Goal: Information Seeking & Learning: Check status

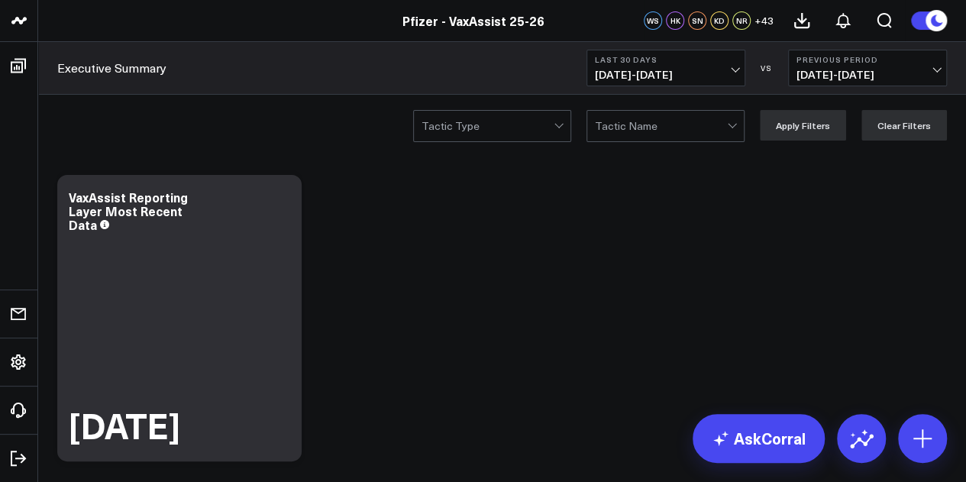
click at [724, 73] on span "08/12/25 - 09/10/25" at bounding box center [666, 75] width 142 height 12
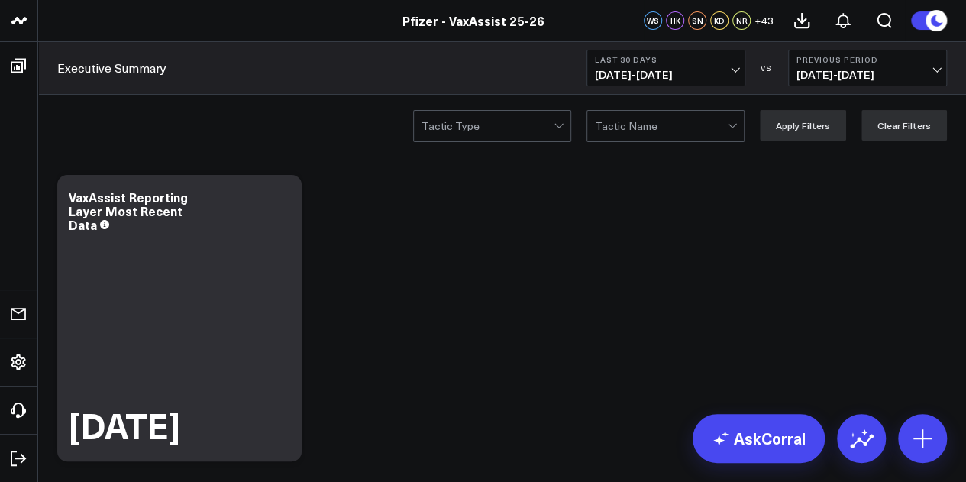
click at [720, 66] on button "Last 30 Days 08/12/25 - 09/10/25" at bounding box center [666, 68] width 159 height 37
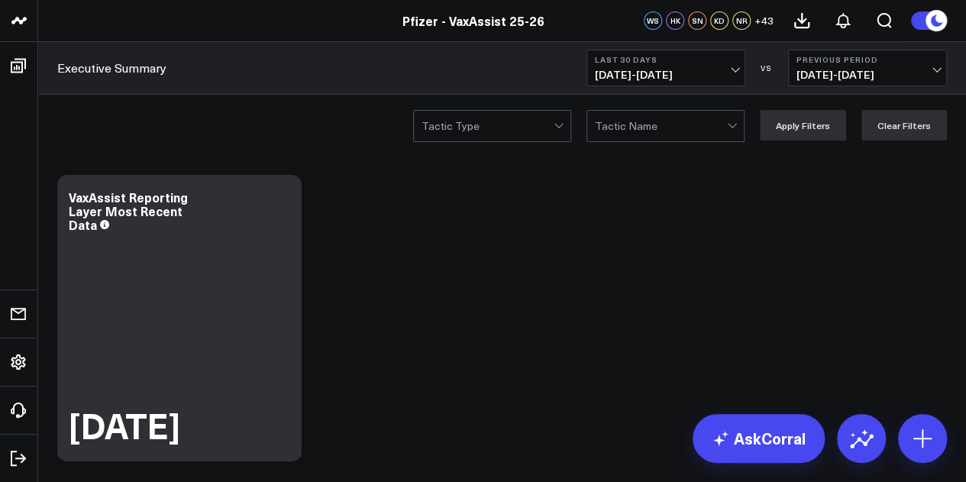
click at [716, 78] on span "08/12/25 - 09/10/25" at bounding box center [666, 75] width 142 height 12
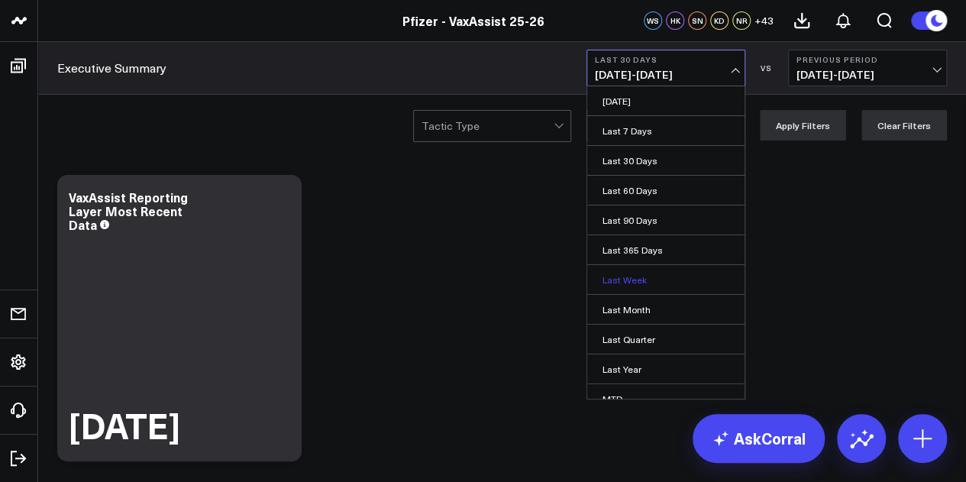
scroll to position [99, 0]
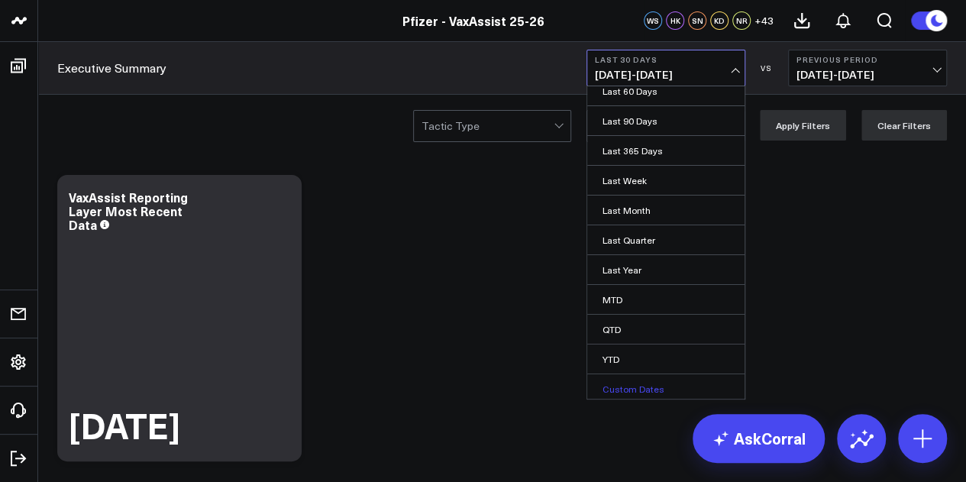
click at [643, 380] on link "Custom Dates" at bounding box center [665, 388] width 157 height 29
select select "8"
select select "2025"
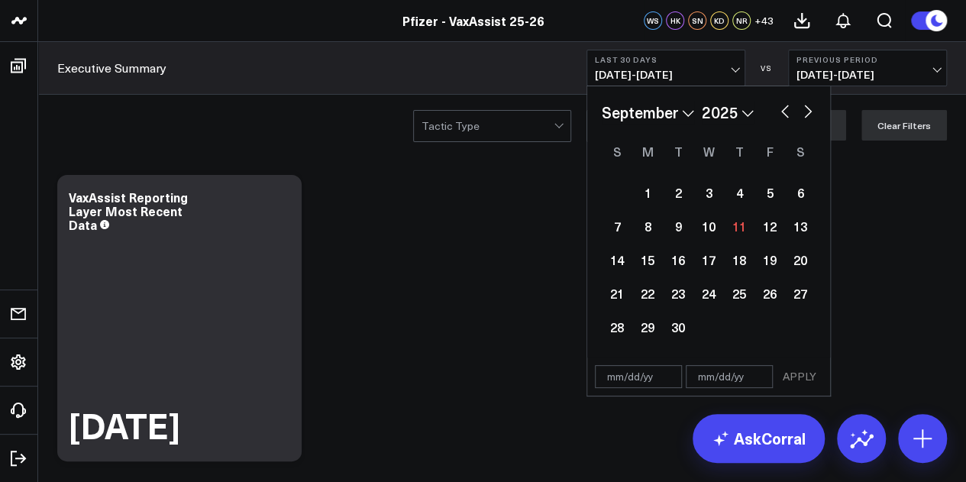
click at [781, 109] on button "button" at bounding box center [785, 110] width 15 height 18
select select "7"
select select "2025"
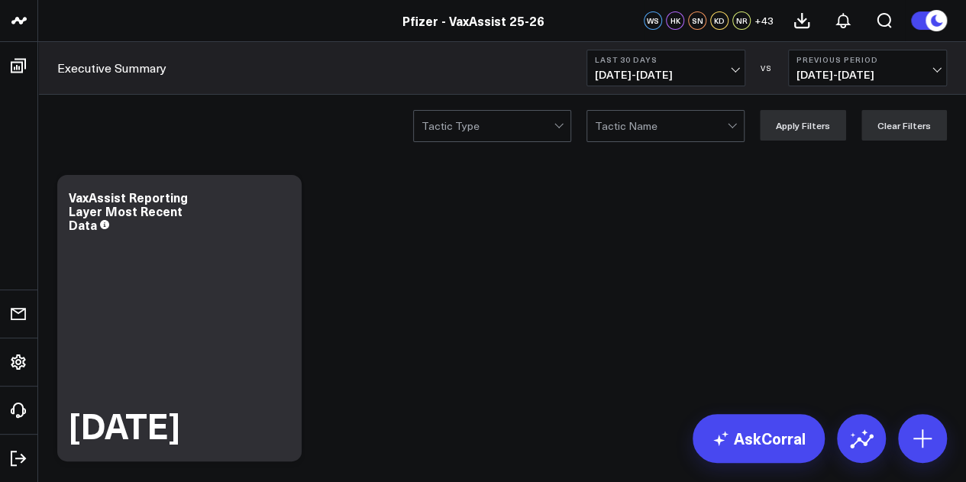
click at [732, 85] on button "Last 30 Days 08/12/25 - 09/10/25" at bounding box center [666, 68] width 159 height 37
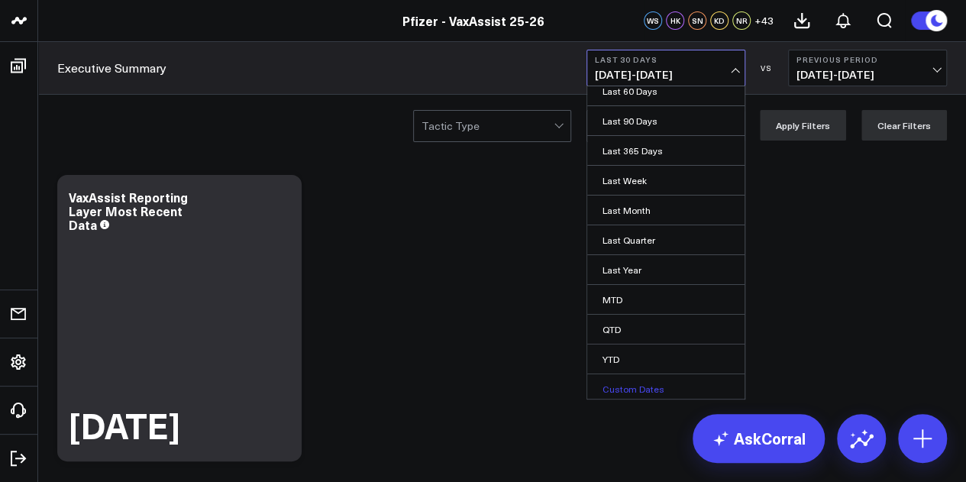
click at [645, 384] on link "Custom Dates" at bounding box center [665, 388] width 157 height 29
select select "8"
select select "2025"
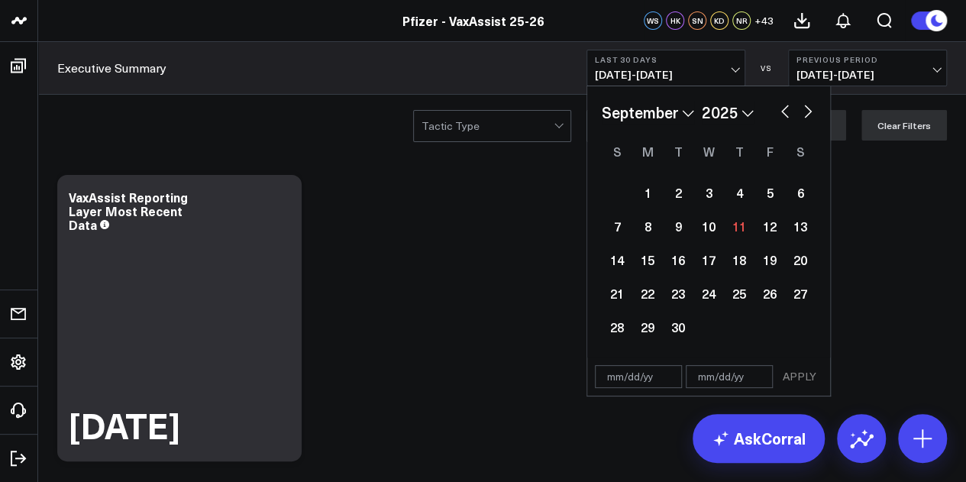
click at [786, 113] on button "button" at bounding box center [785, 110] width 15 height 18
select select "7"
select select "2025"
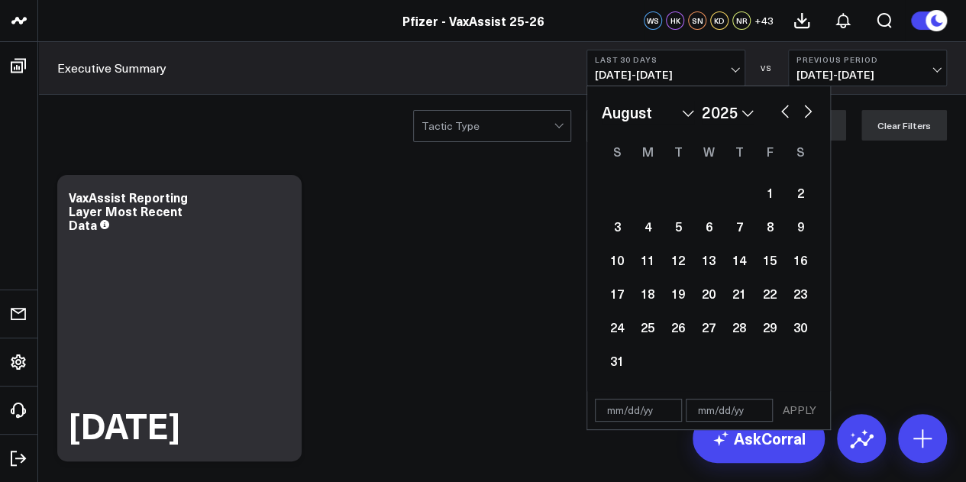
click at [804, 114] on button "button" at bounding box center [808, 110] width 15 height 18
select select "8"
select select "2025"
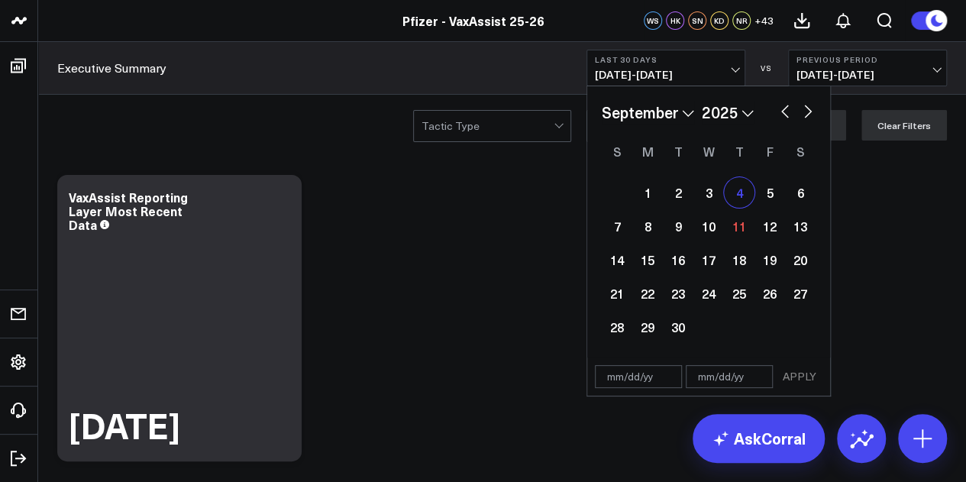
click at [743, 193] on div "4" at bounding box center [739, 192] width 31 height 31
type input "[DATE]"
select select "8"
select select "2025"
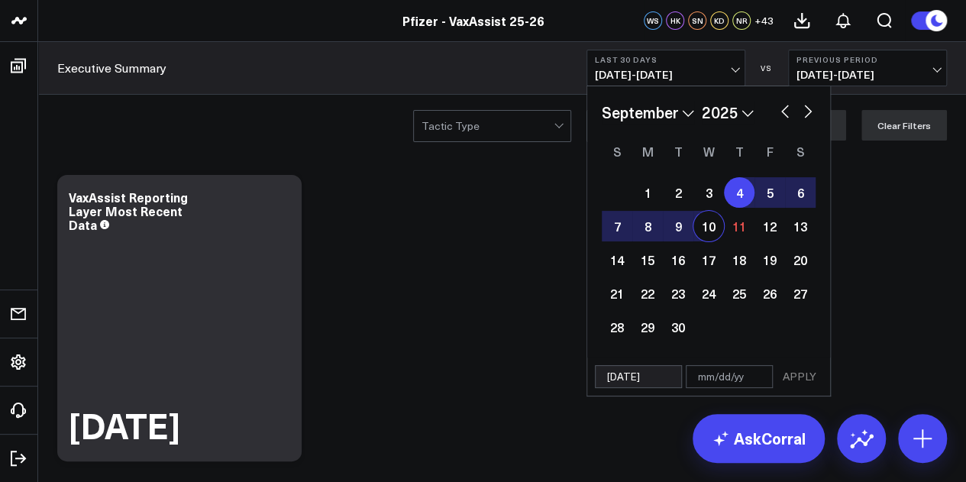
click at [704, 228] on div "10" at bounding box center [709, 226] width 31 height 31
type input "[DATE]"
select select "8"
select select "2025"
click at [791, 378] on button "APPLY" at bounding box center [800, 376] width 46 height 23
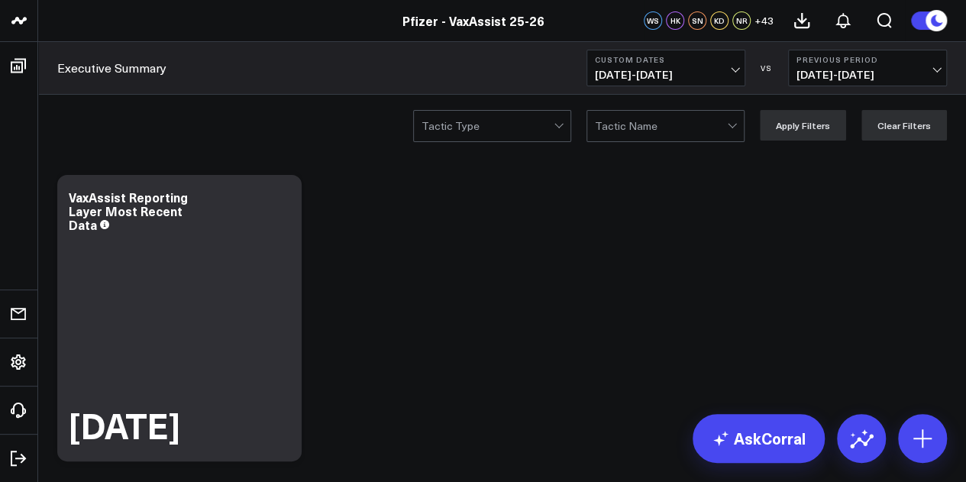
click at [878, 64] on button "Previous Period 08/28/25 - 09/03/25" at bounding box center [867, 68] width 159 height 37
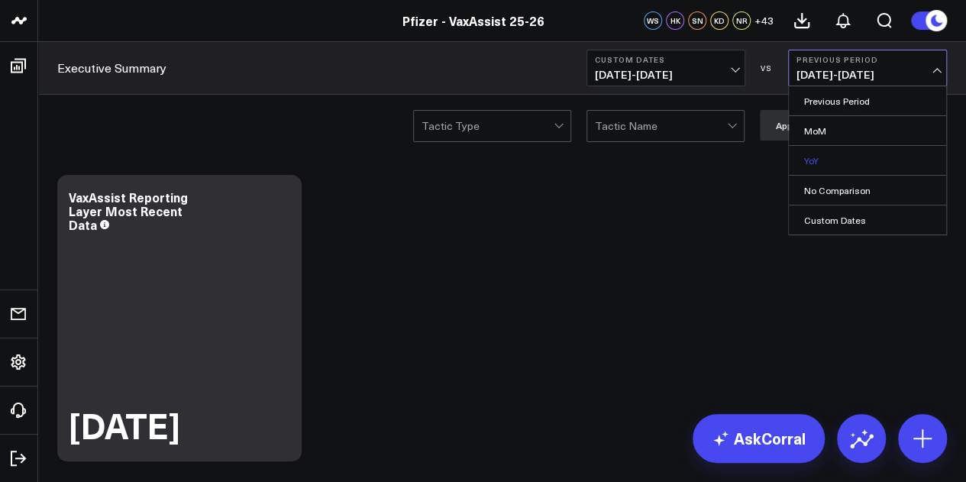
click at [808, 158] on link "YoY" at bounding box center [867, 160] width 157 height 29
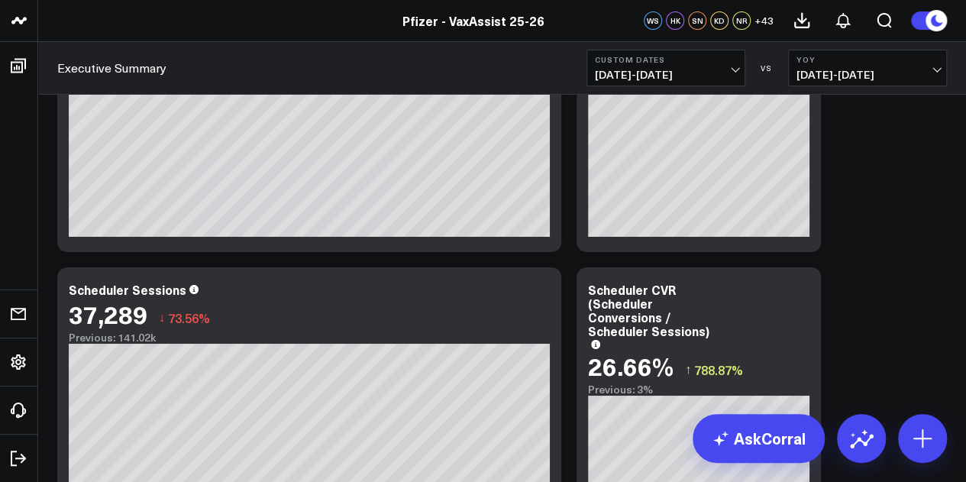
scroll to position [2819, 0]
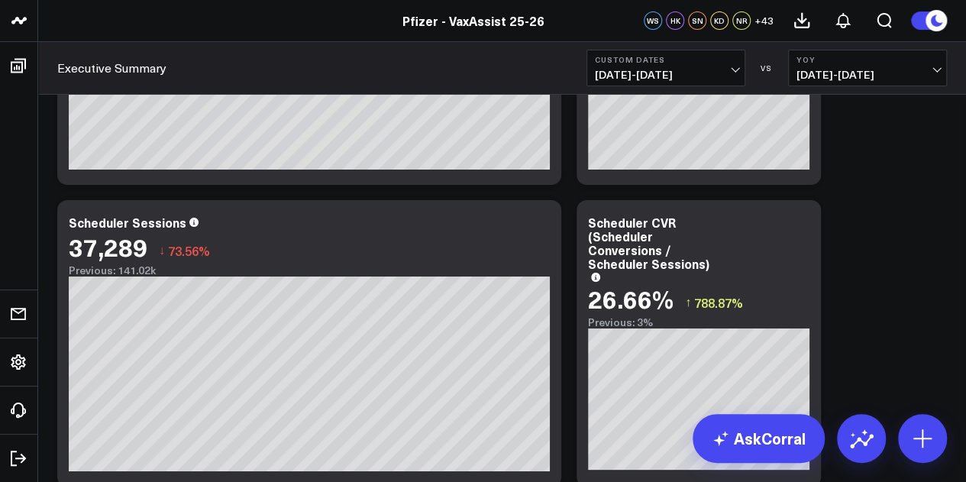
click at [891, 69] on span "09/04/24 - 09/10/24" at bounding box center [868, 75] width 142 height 12
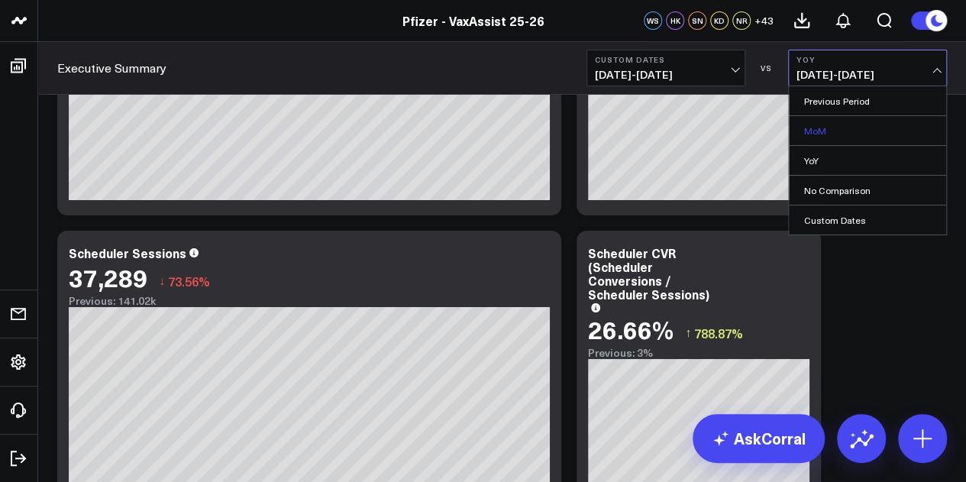
scroll to position [2802, 0]
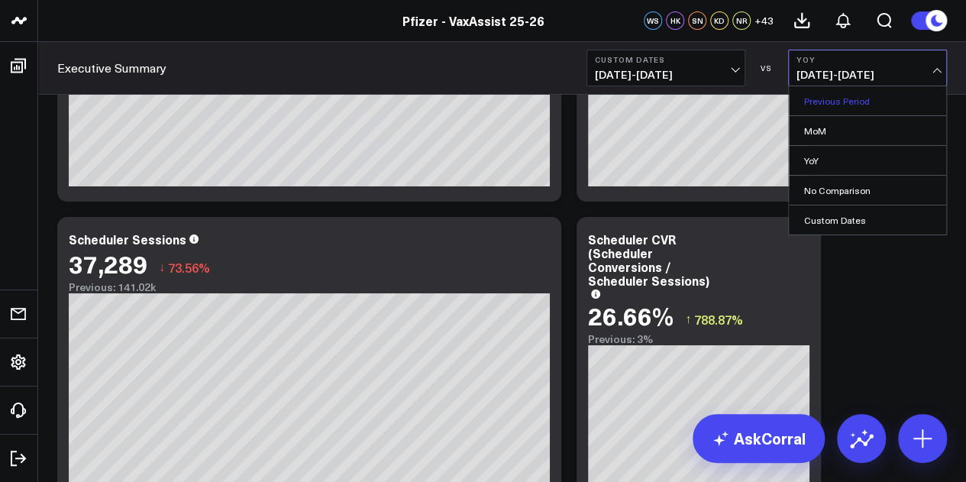
click at [846, 103] on link "Previous Period" at bounding box center [867, 100] width 157 height 29
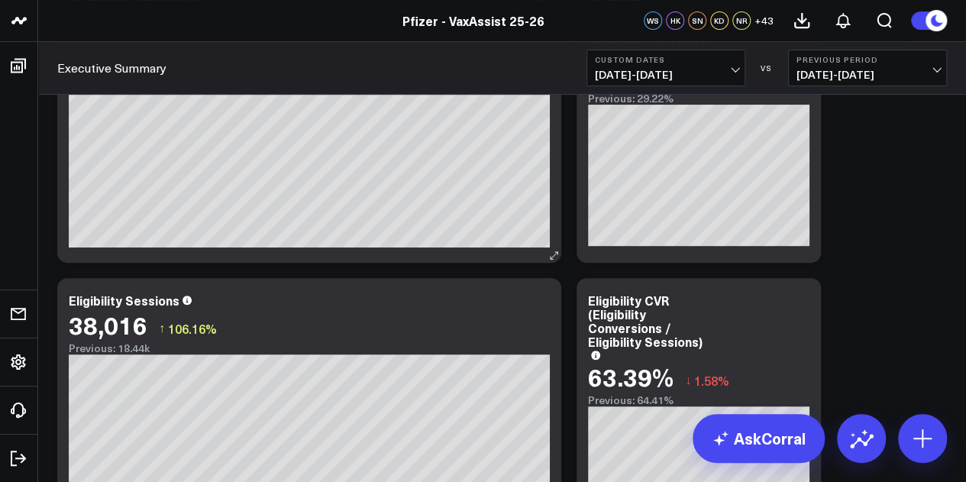
scroll to position [3082, 0]
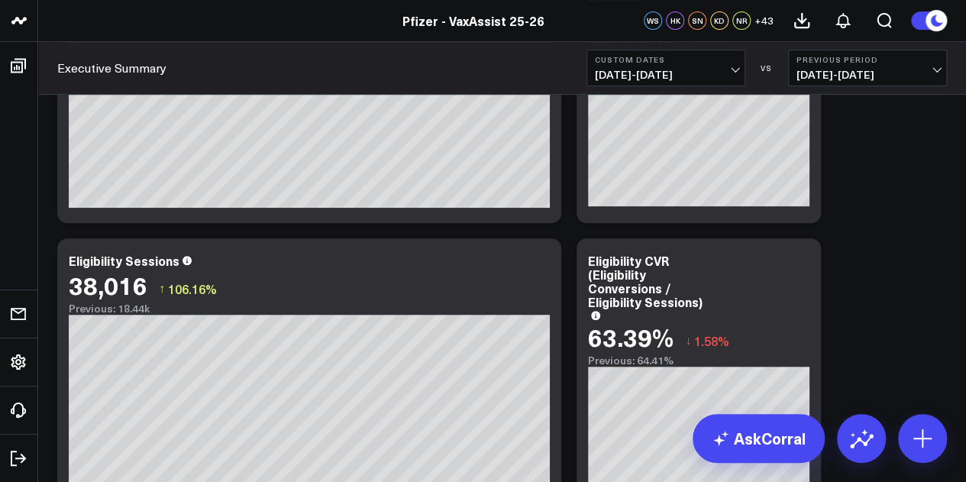
click at [898, 74] on span "08/28/25 - 09/03/25" at bounding box center [868, 75] width 142 height 12
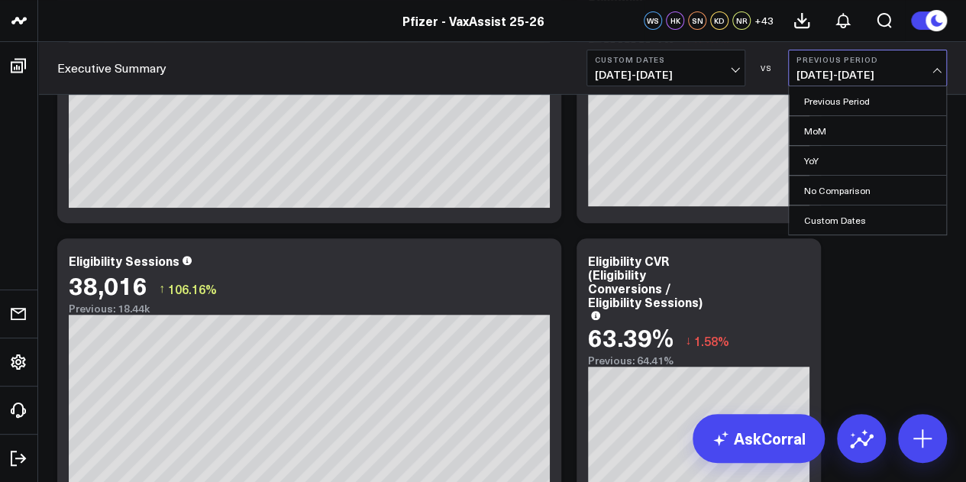
click at [893, 83] on button "Previous Period 08/28/25 - 09/03/25" at bounding box center [867, 68] width 159 height 37
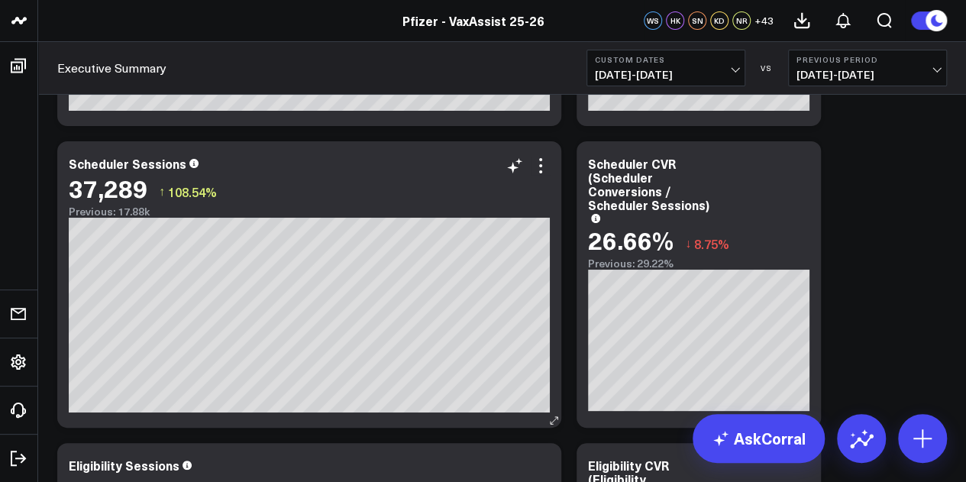
scroll to position [2877, 0]
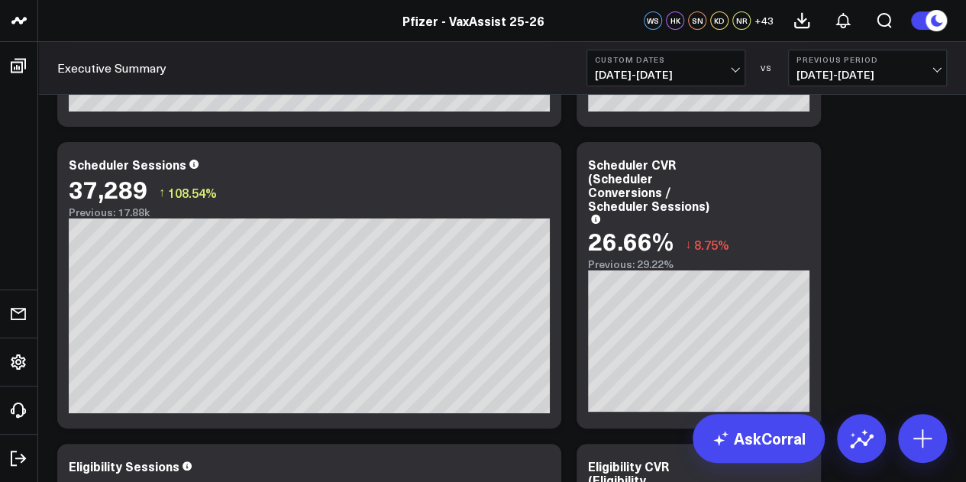
click at [866, 70] on span "08/28/25 - 09/03/25" at bounding box center [868, 75] width 142 height 12
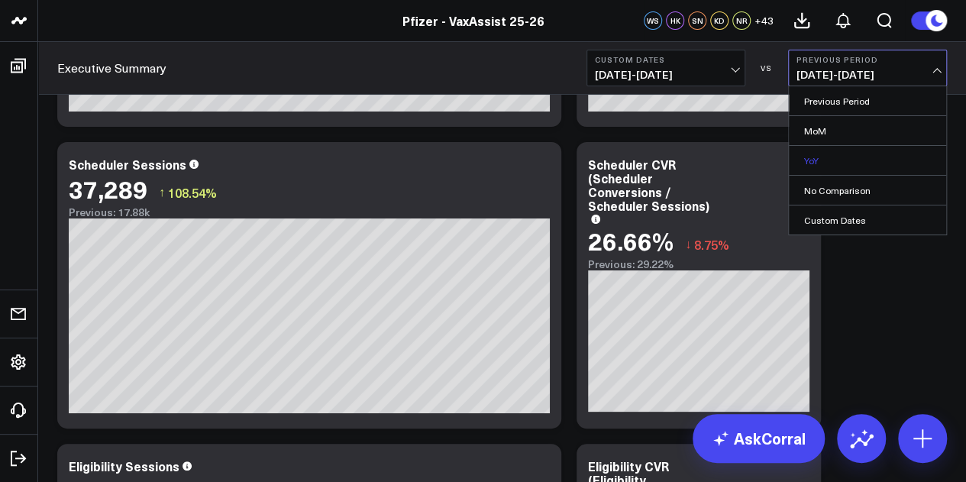
click at [817, 163] on link "YoY" at bounding box center [867, 160] width 157 height 29
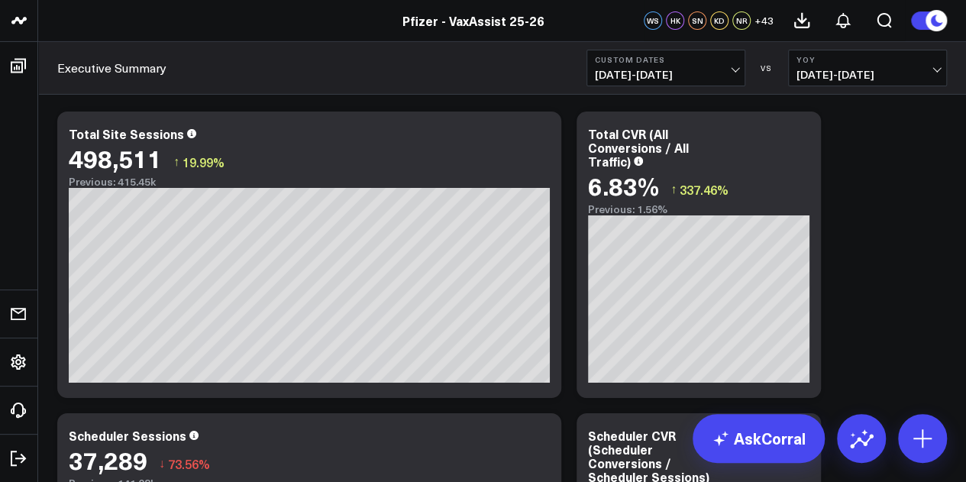
scroll to position [2606, 0]
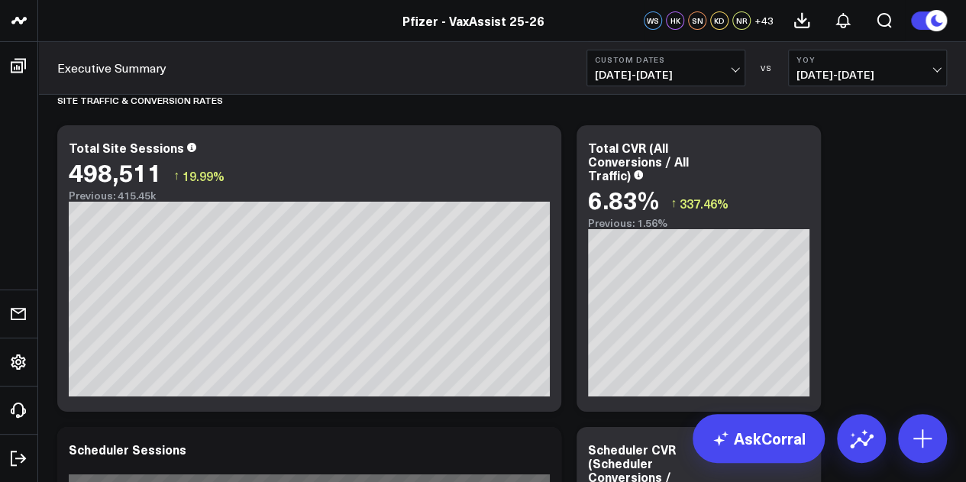
scroll to position [2619, 0]
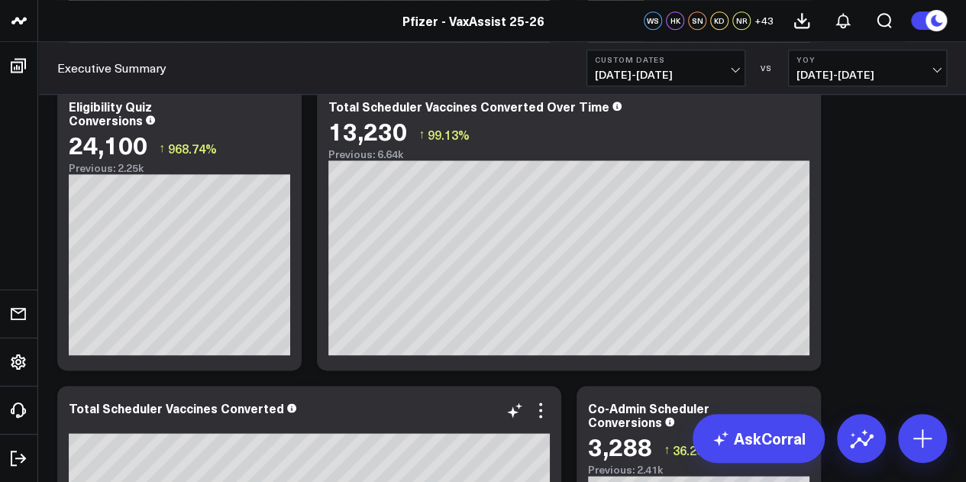
scroll to position [688, 0]
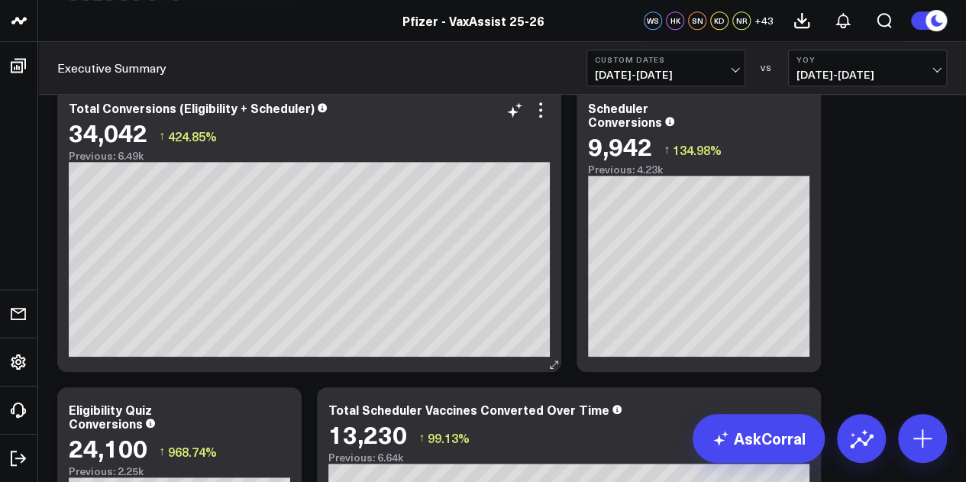
scroll to position [383, 0]
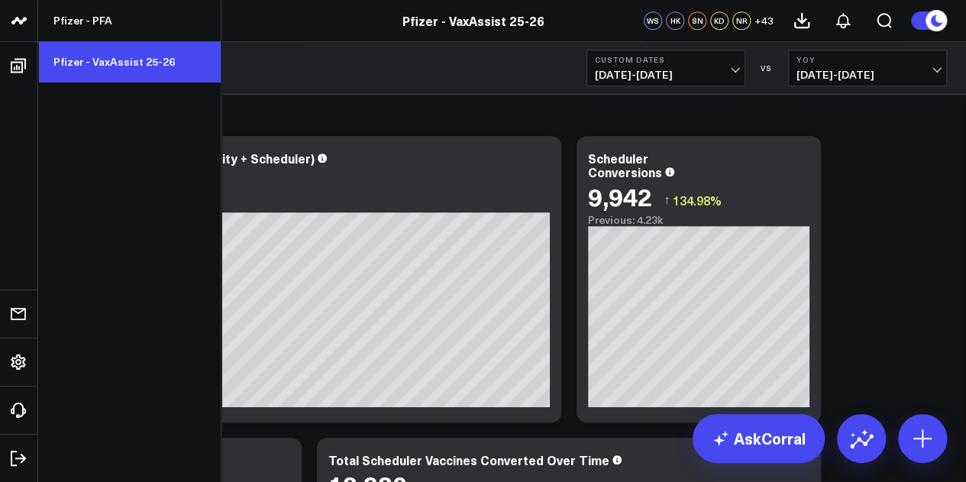
click at [145, 66] on link "Pfizer - VaxAssist 25-26" at bounding box center [129, 61] width 183 height 41
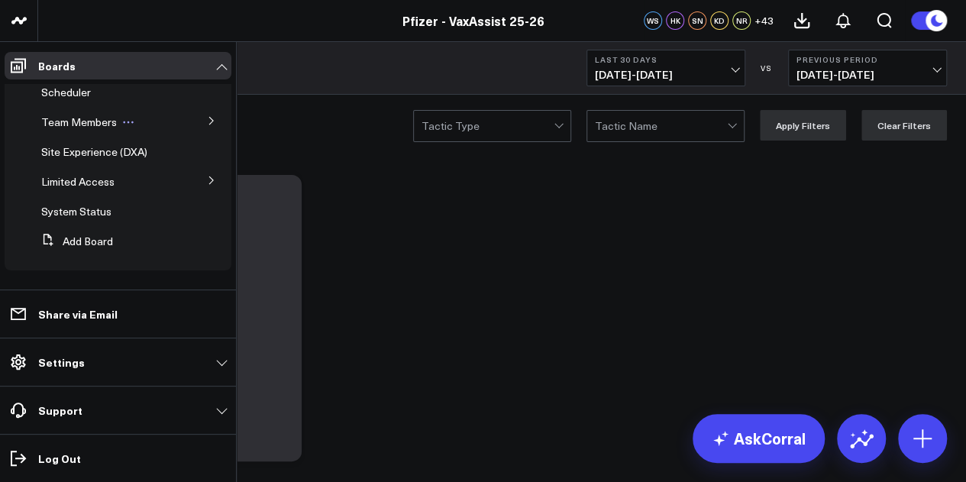
scroll to position [5, 0]
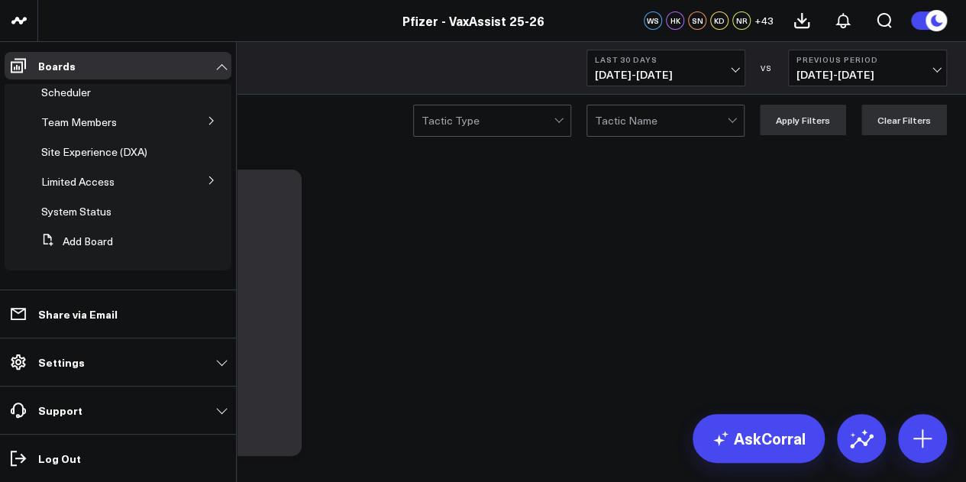
click at [196, 181] on button at bounding box center [212, 179] width 40 height 23
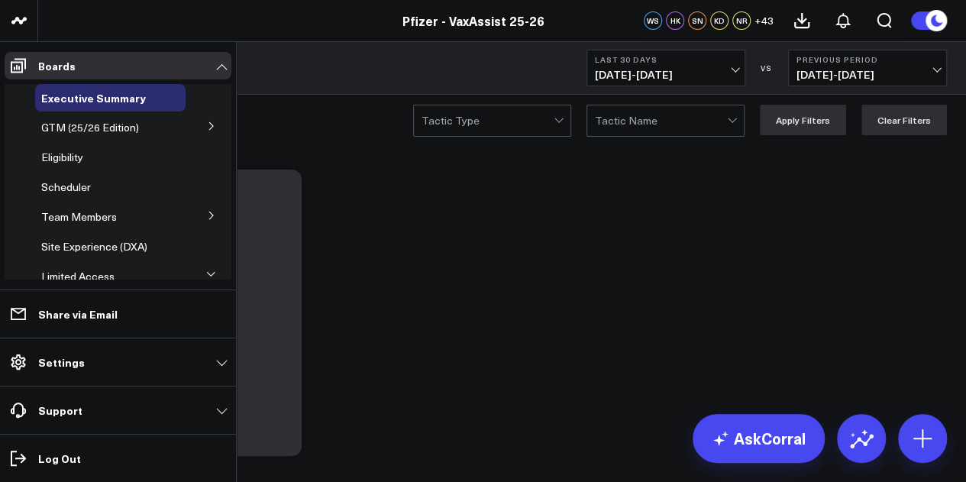
scroll to position [61, 0]
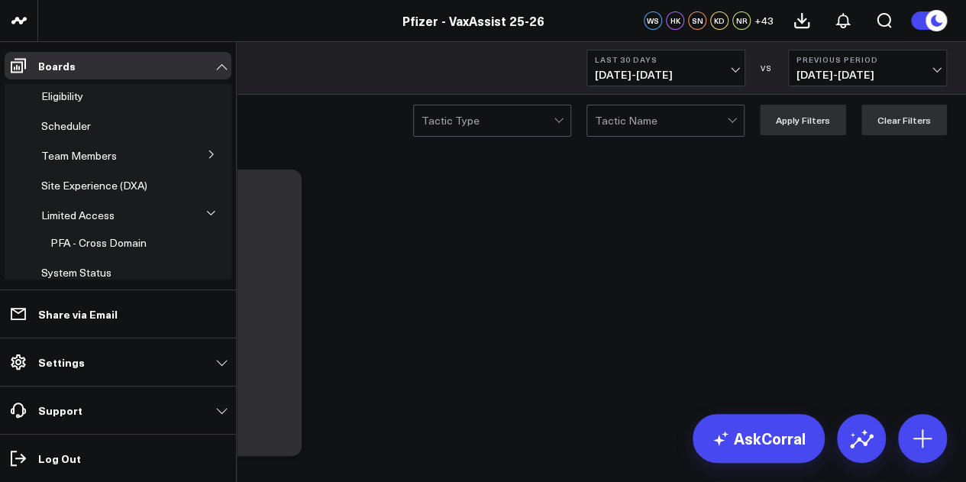
click at [207, 158] on icon at bounding box center [211, 154] width 9 height 9
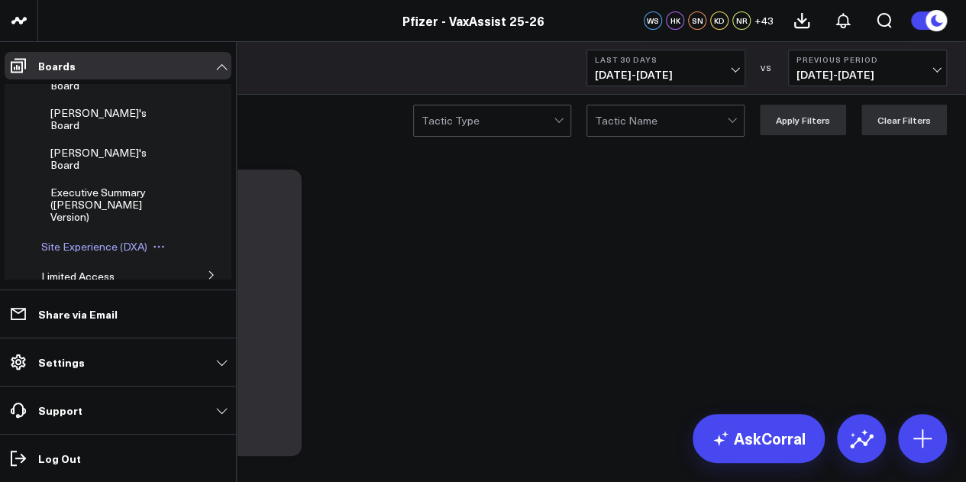
scroll to position [173, 0]
click at [122, 183] on span "Executive Summary ([PERSON_NAME] Version)" at bounding box center [97, 202] width 95 height 39
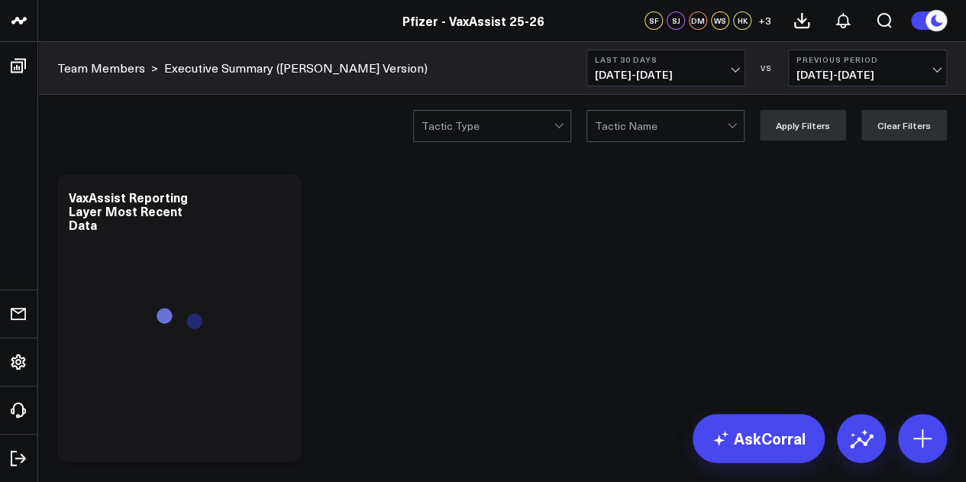
click at [733, 79] on span "08/12/25 - 09/10/25" at bounding box center [666, 75] width 142 height 12
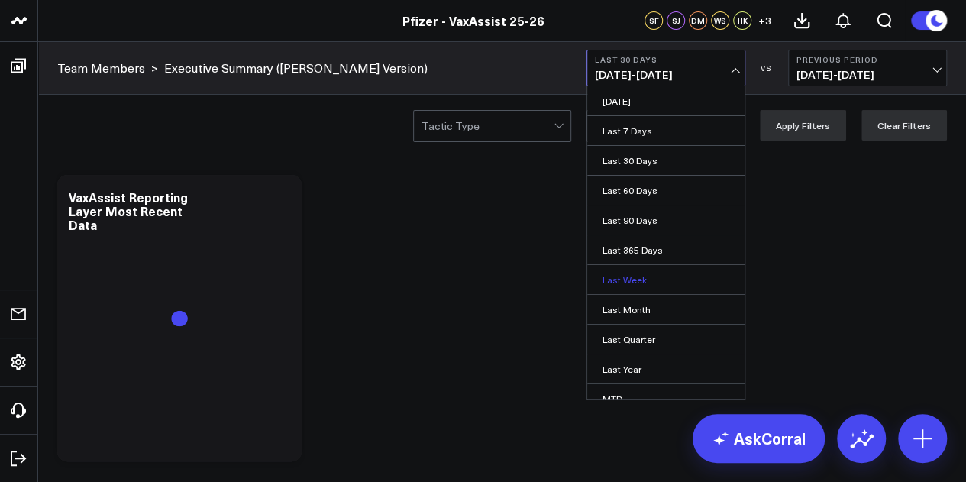
scroll to position [99, 0]
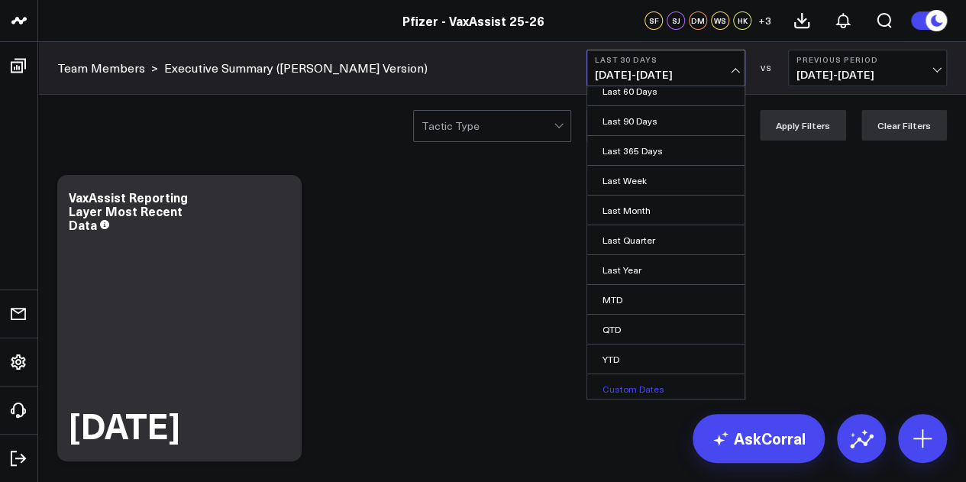
click at [639, 387] on link "Custom Dates" at bounding box center [665, 388] width 157 height 29
select select "8"
select select "2025"
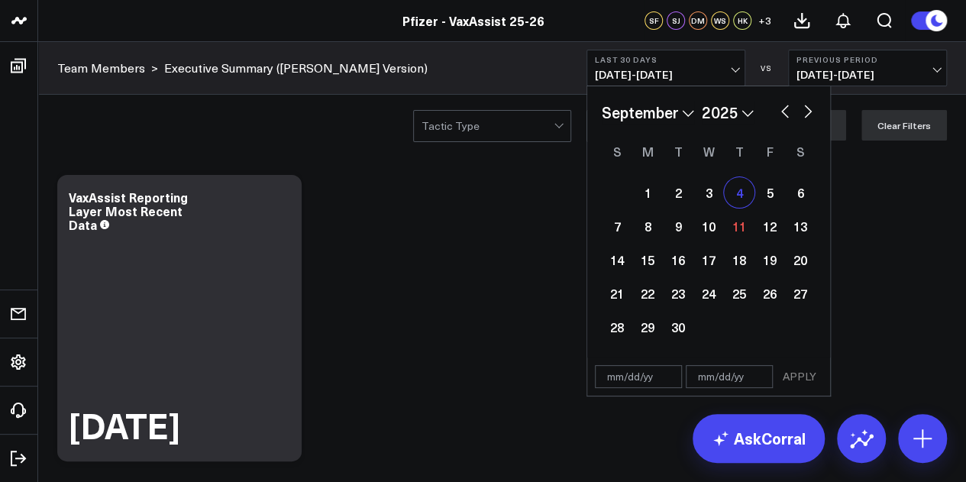
click at [746, 196] on div "4" at bounding box center [739, 192] width 31 height 31
type input "[DATE]"
select select "8"
select select "2025"
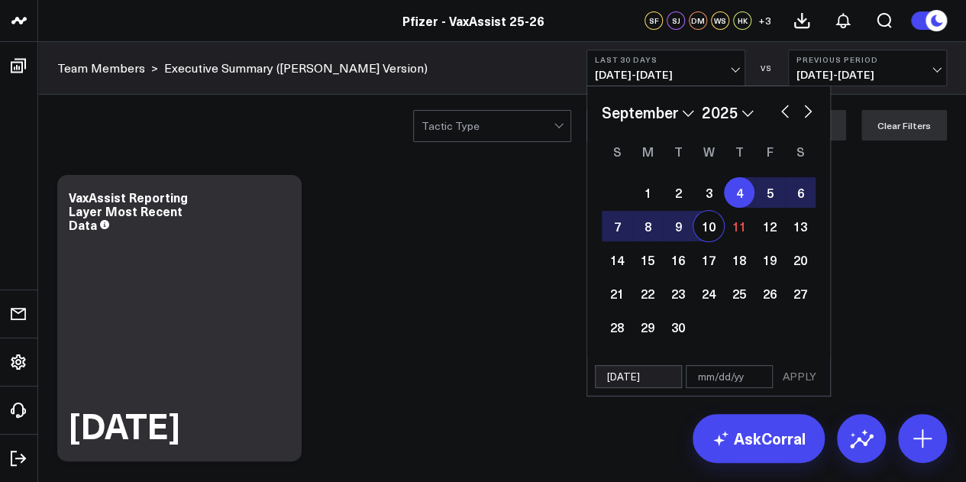
click at [715, 236] on div "10" at bounding box center [709, 226] width 31 height 31
type input "[DATE]"
select select "8"
select select "2025"
click at [797, 375] on button "APPLY" at bounding box center [800, 376] width 46 height 23
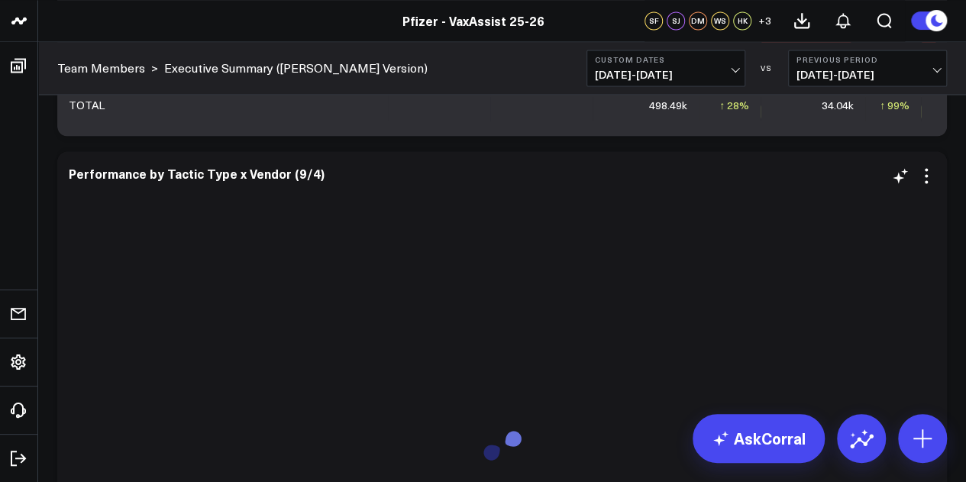
scroll to position [4203, 0]
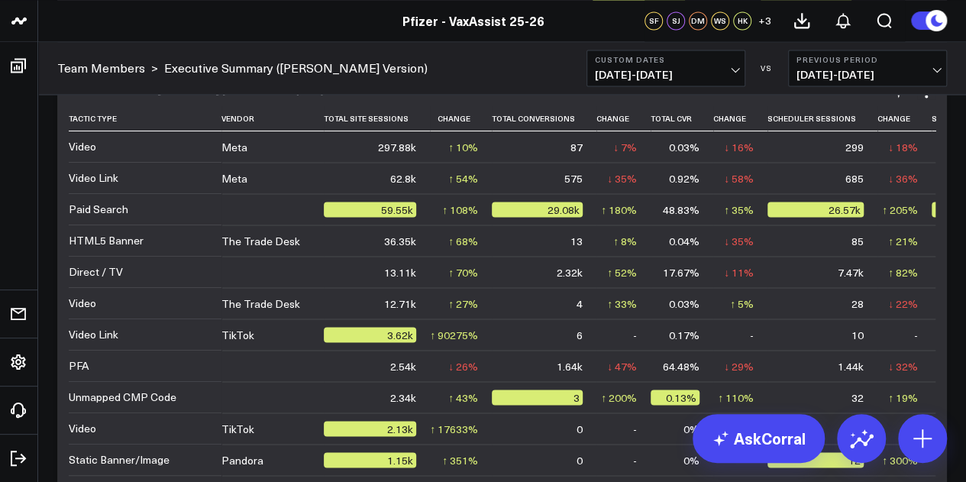
click at [713, 475] on td "-" at bounding box center [740, 459] width 54 height 31
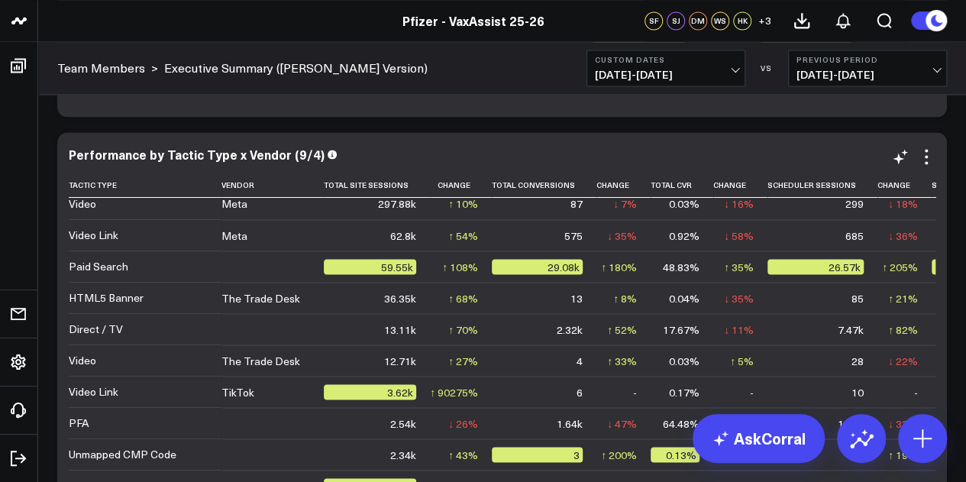
scroll to position [0, 0]
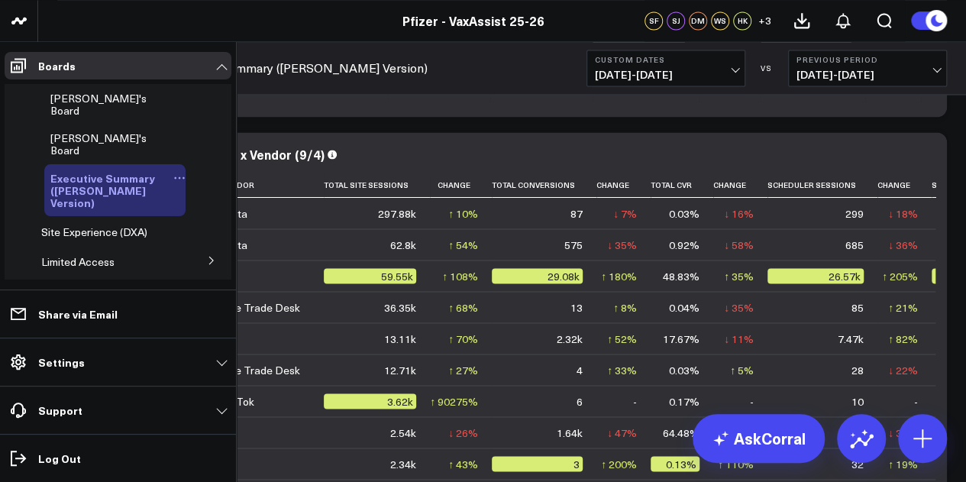
scroll to position [217, 0]
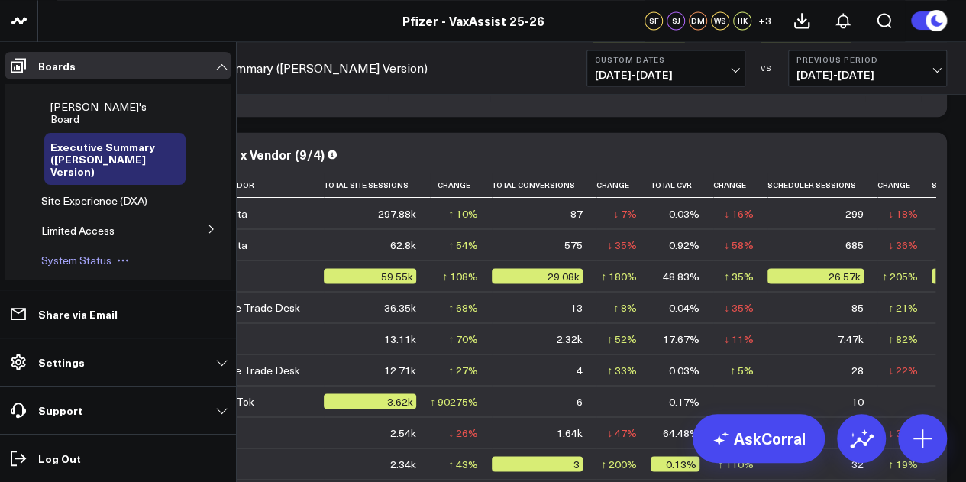
drag, startPoint x: 190, startPoint y: 182, endPoint x: 128, endPoint y: 213, distance: 69.4
click at [192, 217] on button at bounding box center [212, 228] width 40 height 23
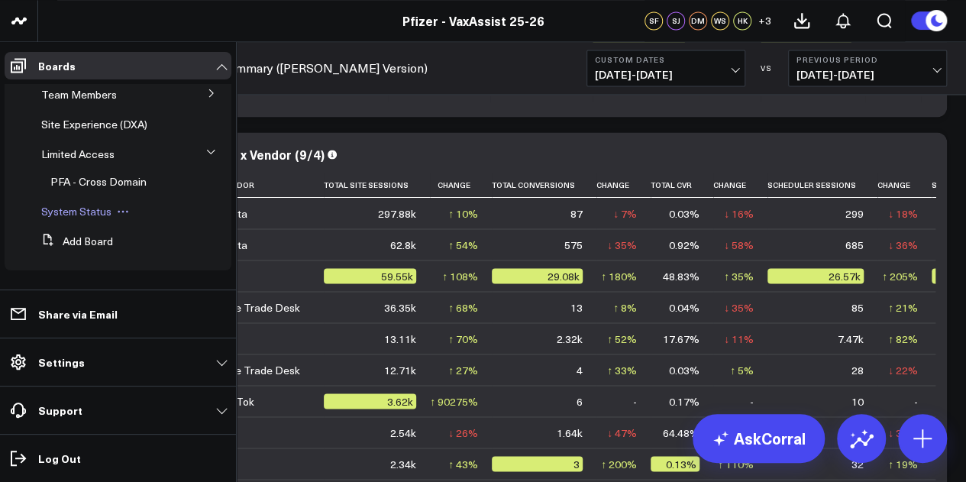
scroll to position [122, 0]
click at [125, 183] on span "PFA - Cross Domain" at bounding box center [98, 181] width 96 height 15
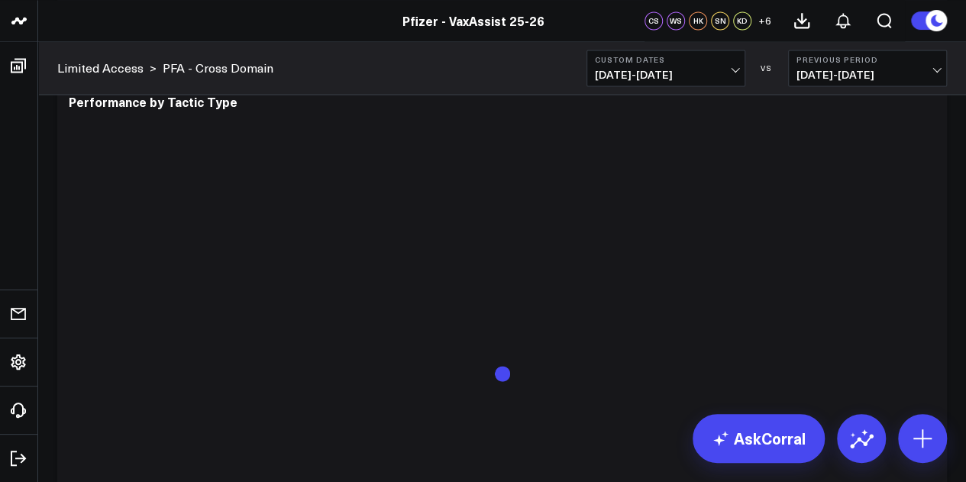
scroll to position [4079, 0]
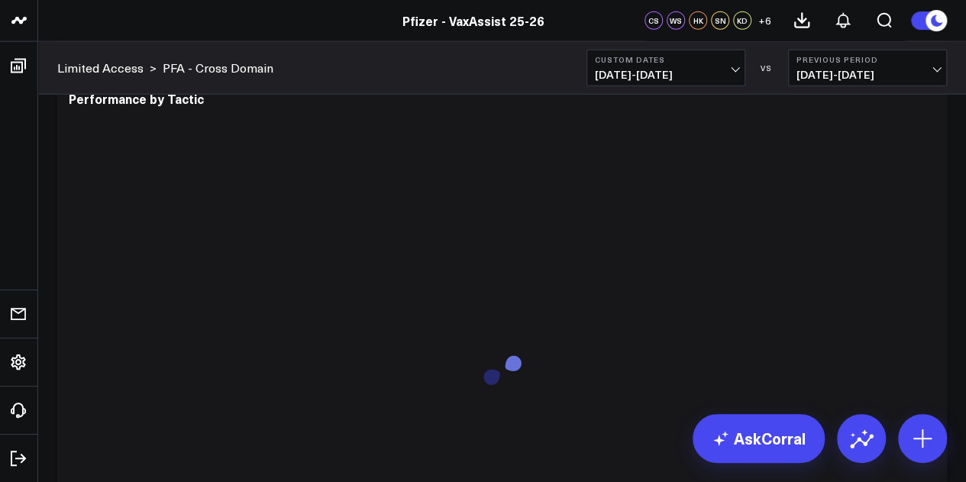
scroll to position [4751, 0]
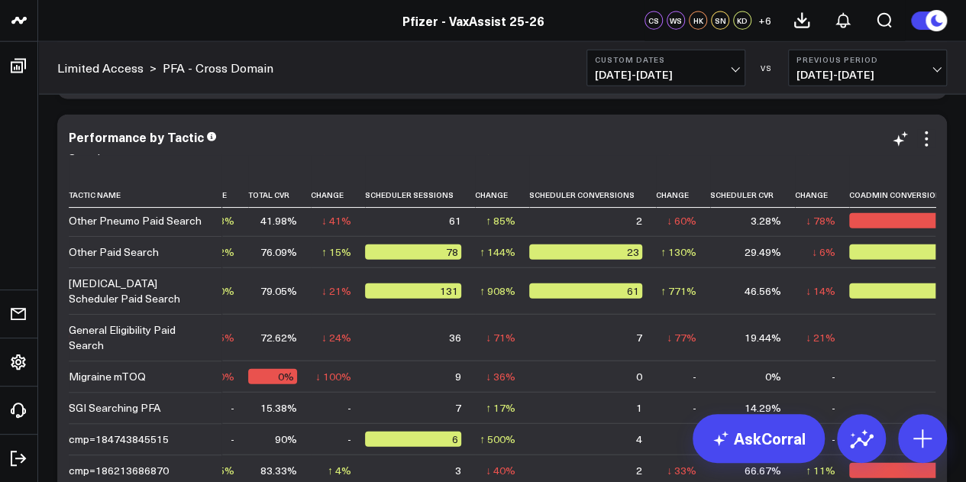
scroll to position [0, 326]
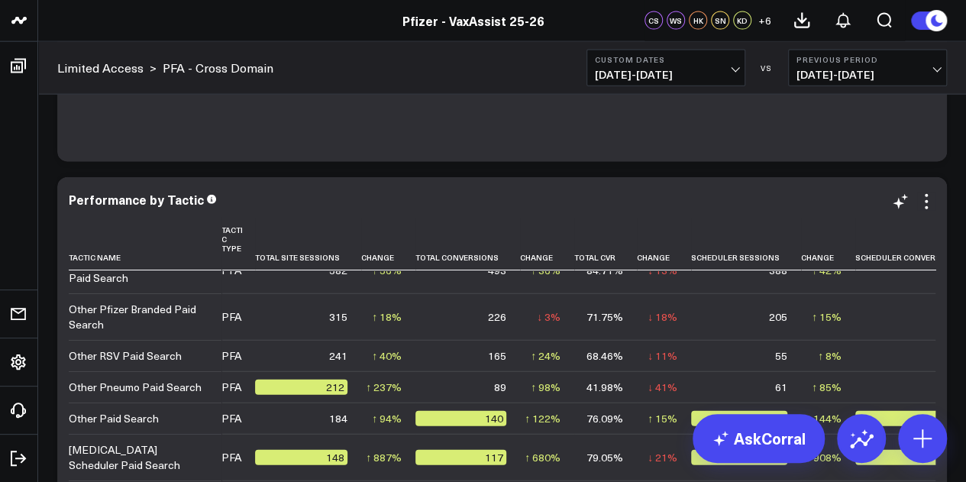
scroll to position [0, 0]
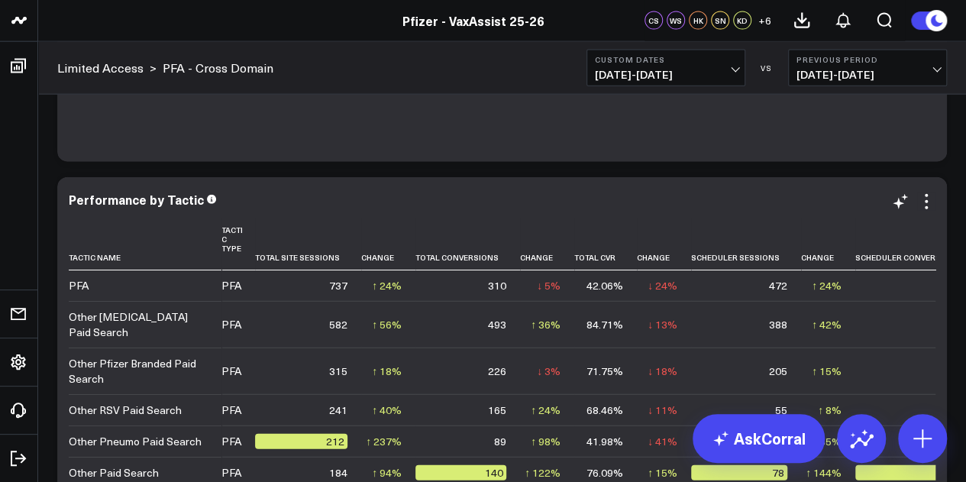
drag, startPoint x: 956, startPoint y: 189, endPoint x: 537, endPoint y: 202, distance: 418.8
click at [537, 202] on div "Performance by Tactic" at bounding box center [502, 200] width 867 height 14
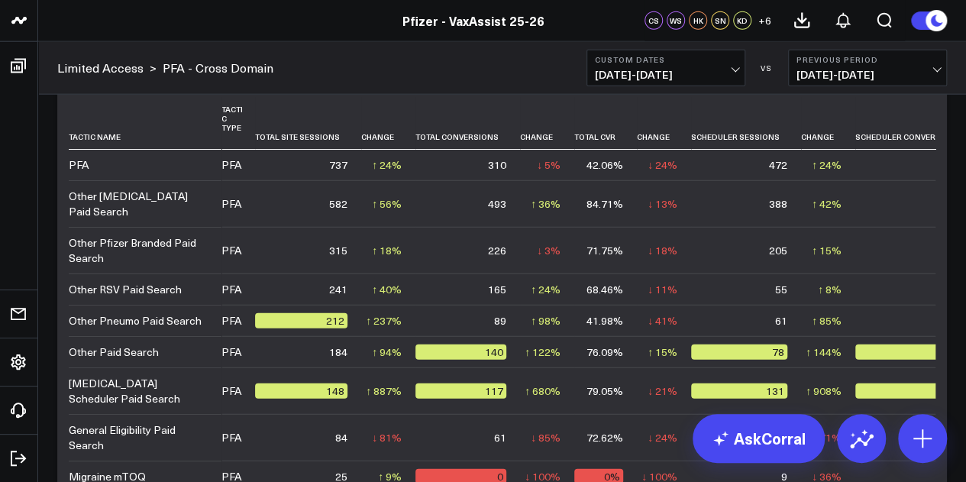
scroll to position [4655, 0]
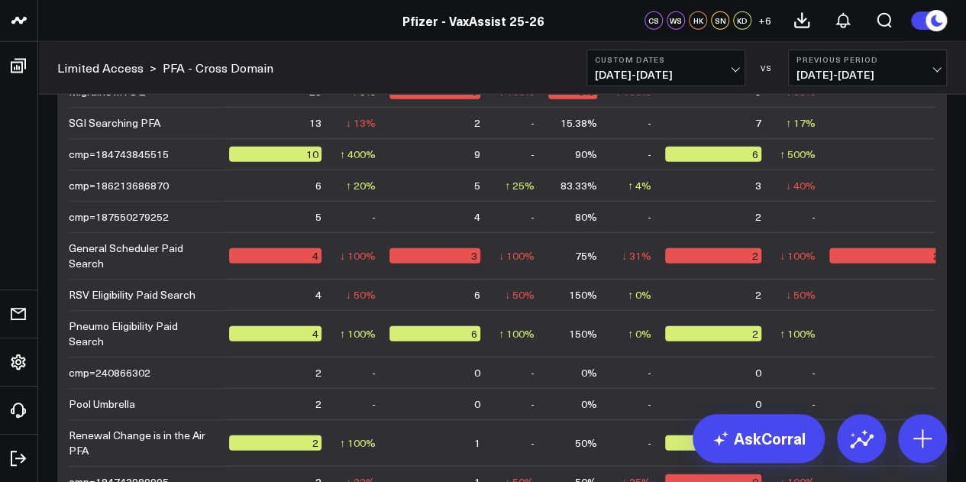
scroll to position [286, 26]
